Goal: Task Accomplishment & Management: Complete application form

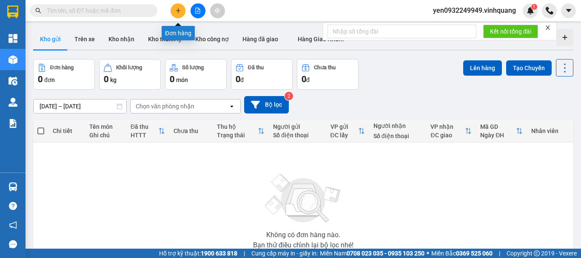
click at [178, 11] on icon "plus" at bounding box center [178, 10] width 0 height 5
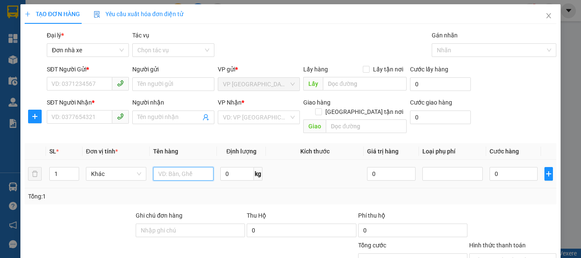
click at [188, 167] on input "text" at bounding box center [183, 174] width 60 height 14
type input "01 [PERSON_NAME]"
click at [230, 168] on input "0" at bounding box center [237, 174] width 34 height 14
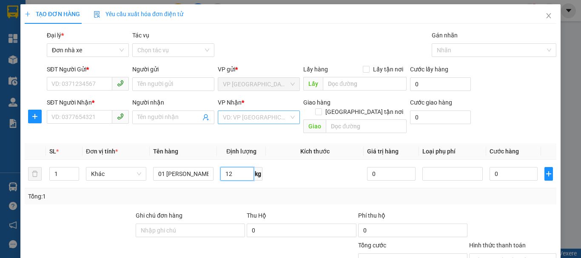
type input "12"
click at [257, 117] on input "search" at bounding box center [256, 117] width 66 height 13
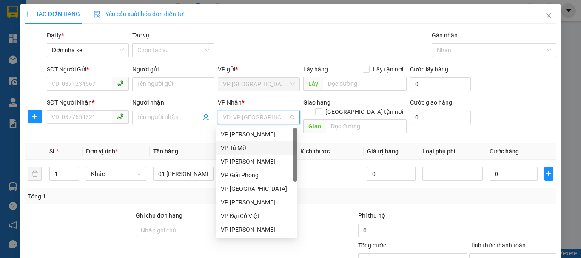
click at [238, 148] on div "VP Tú Mỡ" at bounding box center [256, 147] width 71 height 9
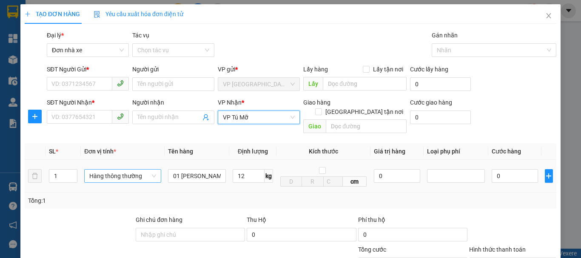
click at [127, 170] on span "Hàng thông thường" at bounding box center [122, 176] width 67 height 13
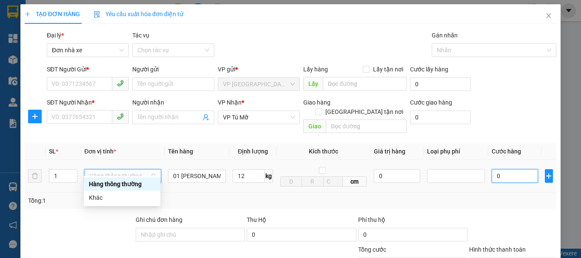
click at [525, 169] on input "0" at bounding box center [515, 176] width 46 height 14
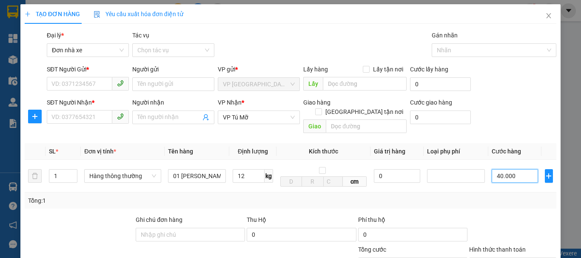
type input "40.000"
click at [88, 87] on input "SĐT Người Gửi *" at bounding box center [80, 84] width 66 height 14
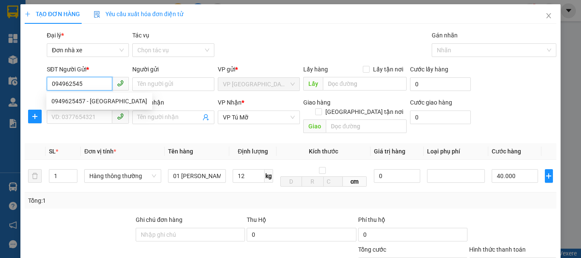
type input "0949625457"
click at [93, 100] on div "0949625457 - [GEOGRAPHIC_DATA]" at bounding box center [99, 101] width 96 height 9
type input "Chị Hương"
type input "0949625457"
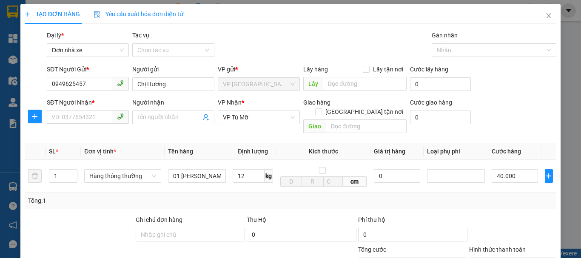
click at [83, 110] on div "SĐT Người Nhận *" at bounding box center [88, 104] width 82 height 13
click at [88, 118] on input "SĐT Người Nhận *" at bounding box center [80, 117] width 66 height 14
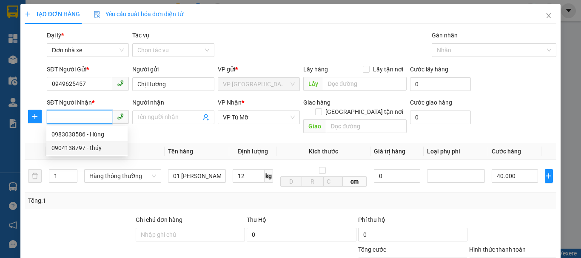
click at [88, 148] on div "0904138797 - thúy" at bounding box center [86, 147] width 71 height 9
type input "0904138797"
type input "thúy"
click at [91, 120] on input "0904138797" at bounding box center [80, 117] width 66 height 14
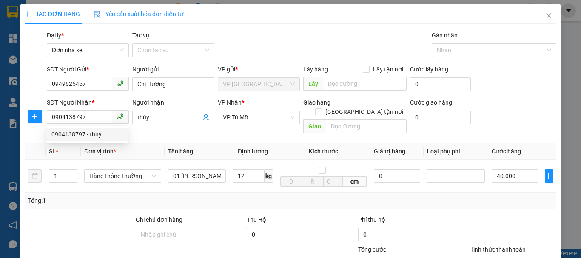
click at [400, 202] on div "Transit Pickup Surcharge Ids Transit Deliver Surcharge Ids Transit Deliver Surc…" at bounding box center [291, 202] width 532 height 342
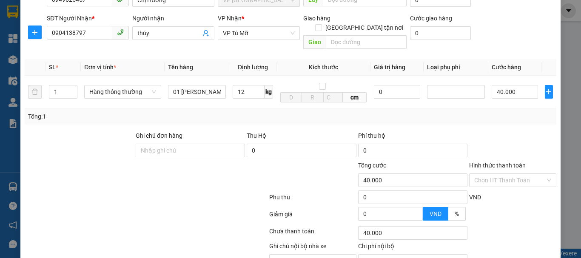
scroll to position [85, 0]
click at [496, 173] on input "Hình thức thanh toán" at bounding box center [509, 179] width 71 height 13
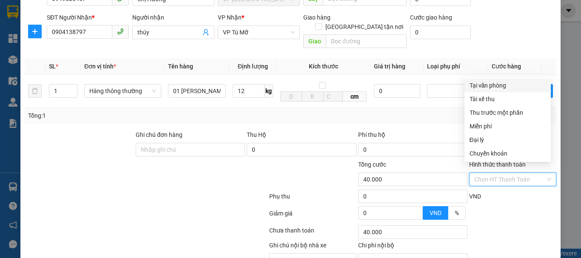
click at [496, 85] on div "Tại văn phòng" at bounding box center [508, 85] width 76 height 9
type input "0"
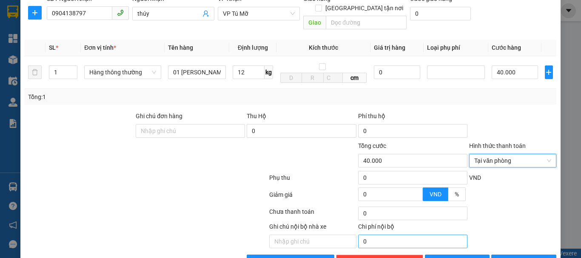
scroll to position [122, 0]
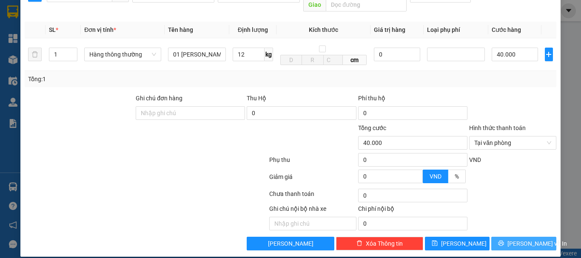
click at [504, 241] on icon "printer" at bounding box center [502, 244] width 6 height 6
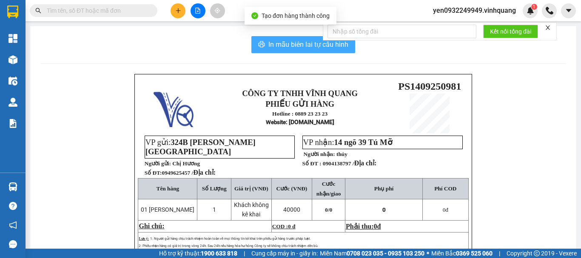
click at [294, 40] on span "In mẫu biên lai tự cấu hình" at bounding box center [308, 44] width 80 height 11
